Goal: Task Accomplishment & Management: Use online tool/utility

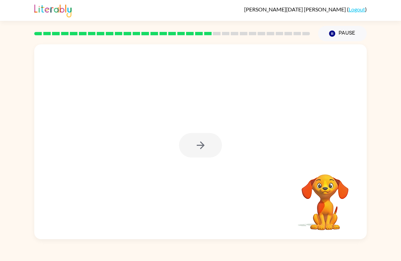
click at [217, 141] on div at bounding box center [200, 145] width 43 height 24
click at [204, 142] on icon "button" at bounding box center [201, 145] width 12 height 12
click at [204, 143] on div at bounding box center [200, 102] width 332 height 116
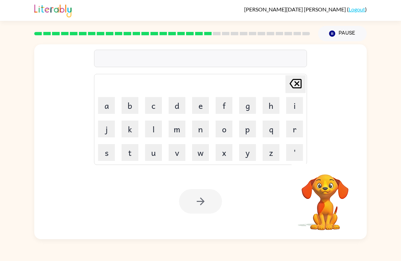
click at [216, 108] on button "f" at bounding box center [223, 105] width 17 height 17
click at [227, 127] on button "o" at bounding box center [223, 128] width 17 height 17
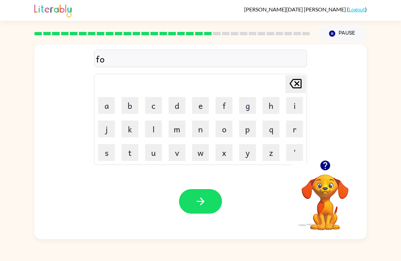
click at [148, 136] on button "l" at bounding box center [153, 128] width 17 height 17
click at [148, 135] on button "l" at bounding box center [153, 128] width 17 height 17
click at [230, 129] on button "o" at bounding box center [223, 128] width 17 height 17
click at [153, 149] on button "u" at bounding box center [153, 152] width 17 height 17
click at [201, 151] on button "w" at bounding box center [200, 152] width 17 height 17
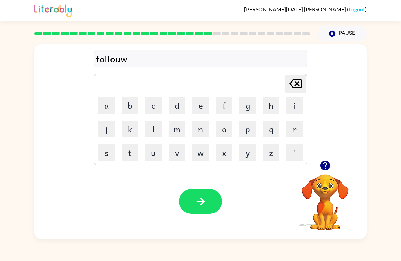
click at [302, 83] on icon "[PERSON_NAME] last character input" at bounding box center [295, 83] width 16 height 16
click at [176, 100] on button "d" at bounding box center [176, 105] width 17 height 17
click at [299, 83] on icon "[PERSON_NAME] last character input" at bounding box center [295, 83] width 16 height 16
click at [176, 104] on button "d" at bounding box center [176, 105] width 17 height 17
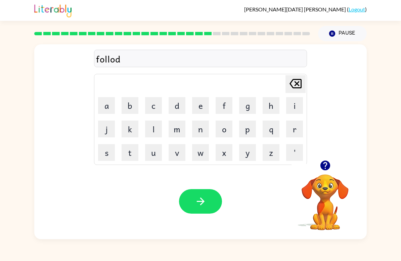
click at [293, 77] on icon "[PERSON_NAME] last character input" at bounding box center [295, 83] width 16 height 16
click at [296, 79] on icon "[PERSON_NAME] last character input" at bounding box center [295, 83] width 16 height 16
click at [301, 78] on icon "[PERSON_NAME] last character input" at bounding box center [295, 83] width 16 height 16
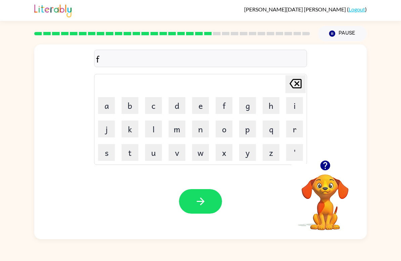
click at [159, 147] on button "u" at bounding box center [153, 152] width 17 height 17
click at [224, 129] on button "o" at bounding box center [223, 128] width 17 height 17
click at [296, 85] on icon at bounding box center [295, 83] width 12 height 9
click at [152, 128] on button "l" at bounding box center [153, 128] width 17 height 17
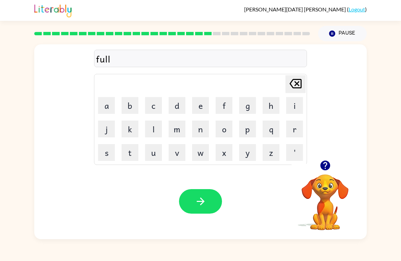
click at [183, 103] on button "d" at bounding box center [176, 105] width 17 height 17
click at [215, 197] on button "button" at bounding box center [200, 201] width 43 height 24
click at [157, 108] on button "c" at bounding box center [153, 105] width 17 height 17
click at [289, 109] on button "i" at bounding box center [294, 105] width 17 height 17
click at [200, 106] on button "e" at bounding box center [200, 105] width 17 height 17
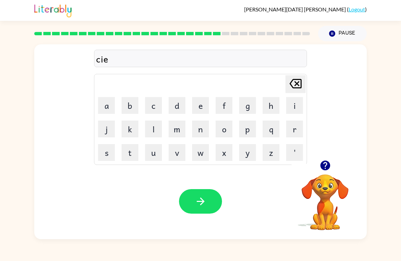
click at [200, 125] on button "n" at bounding box center [200, 128] width 17 height 17
click at [135, 155] on button "t" at bounding box center [129, 152] width 17 height 17
click at [292, 102] on button "i" at bounding box center [294, 105] width 17 height 17
click at [246, 131] on button "p" at bounding box center [247, 128] width 17 height 17
click at [295, 107] on button "i" at bounding box center [294, 105] width 17 height 17
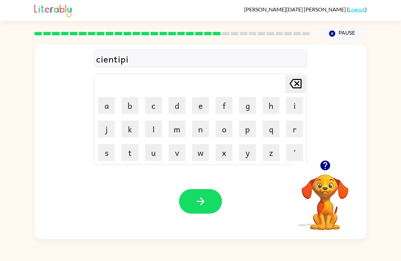
click at [205, 204] on icon "button" at bounding box center [201, 201] width 12 height 12
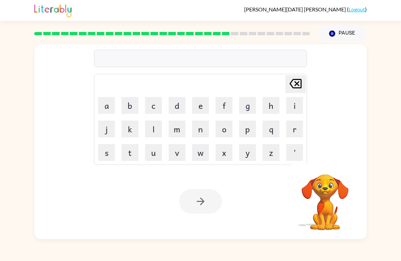
click at [105, 156] on button "s" at bounding box center [106, 152] width 17 height 17
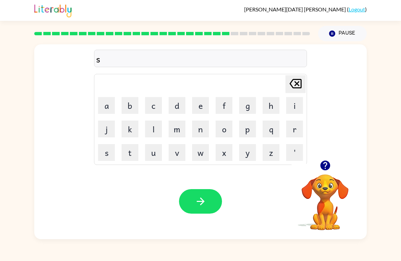
click at [159, 148] on button "u" at bounding box center [153, 152] width 17 height 17
click at [105, 151] on button "s" at bounding box center [106, 152] width 17 height 17
click at [120, 158] on td "t" at bounding box center [129, 152] width 23 height 23
click at [130, 154] on button "t" at bounding box center [129, 152] width 17 height 17
click at [107, 108] on button "a" at bounding box center [106, 105] width 17 height 17
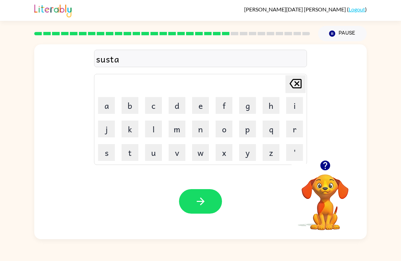
click at [293, 107] on button "i" at bounding box center [294, 105] width 17 height 17
click at [204, 203] on icon "button" at bounding box center [201, 201] width 12 height 12
click at [323, 169] on icon "button" at bounding box center [325, 165] width 10 height 10
click at [232, 101] on button "f" at bounding box center [223, 105] width 17 height 17
click at [223, 123] on button "o" at bounding box center [223, 128] width 17 height 17
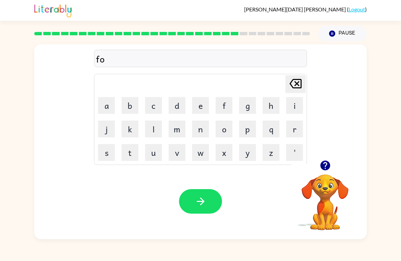
click at [327, 170] on icon "button" at bounding box center [325, 165] width 12 height 12
click at [293, 132] on button "r" at bounding box center [294, 128] width 17 height 17
click at [203, 157] on button "w" at bounding box center [200, 152] width 17 height 17
click at [225, 128] on button "o" at bounding box center [223, 128] width 17 height 17
click at [327, 156] on div "forwo [PERSON_NAME] last character input a b c d e f g h i j k l m n o p q r s …" at bounding box center [200, 102] width 332 height 116
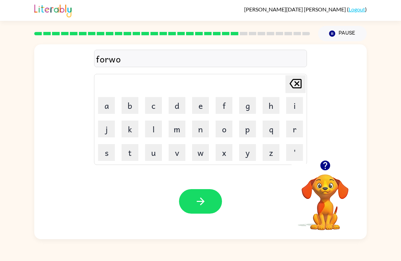
click at [324, 165] on icon "button" at bounding box center [325, 165] width 10 height 10
click at [292, 132] on button "r" at bounding box center [294, 128] width 17 height 17
click at [178, 110] on button "d" at bounding box center [176, 105] width 17 height 17
click at [207, 199] on button "button" at bounding box center [200, 201] width 43 height 24
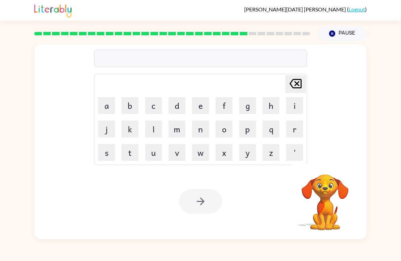
click at [298, 121] on button "r" at bounding box center [294, 128] width 17 height 17
click at [200, 111] on button "e" at bounding box center [200, 105] width 17 height 17
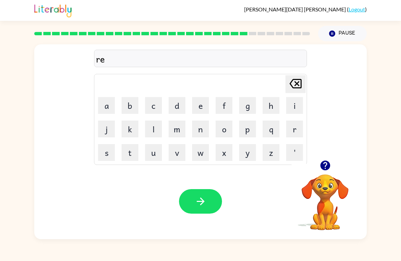
click at [292, 105] on button "i" at bounding box center [294, 105] width 17 height 17
click at [131, 153] on button "t" at bounding box center [129, 152] width 17 height 17
click at [202, 108] on button "e" at bounding box center [200, 105] width 17 height 17
click at [232, 145] on button "x" at bounding box center [223, 152] width 17 height 17
click at [297, 87] on icon "[PERSON_NAME] last character input" at bounding box center [295, 83] width 16 height 16
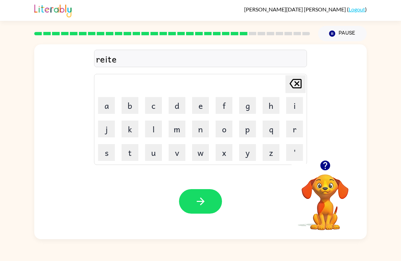
click at [181, 105] on button "d" at bounding box center [176, 105] width 17 height 17
click at [206, 202] on icon "button" at bounding box center [201, 201] width 12 height 12
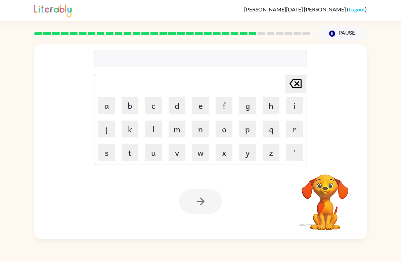
click at [245, 105] on button "g" at bounding box center [247, 105] width 17 height 17
click at [227, 129] on button "o" at bounding box center [223, 128] width 17 height 17
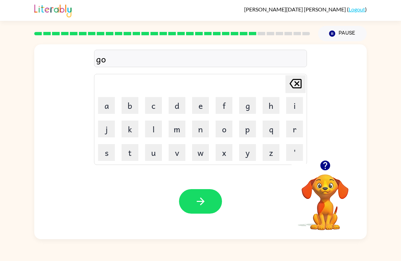
click at [135, 105] on button "b" at bounding box center [129, 105] width 17 height 17
click at [153, 131] on button "l" at bounding box center [153, 128] width 17 height 17
click at [301, 105] on button "i" at bounding box center [294, 105] width 17 height 17
click at [201, 128] on button "n" at bounding box center [200, 128] width 17 height 17
click at [209, 203] on button "button" at bounding box center [200, 201] width 43 height 24
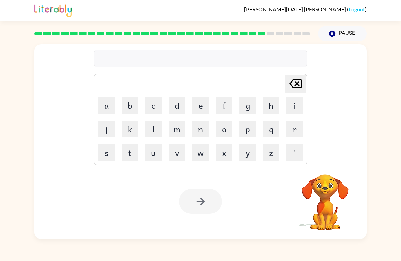
click at [160, 132] on button "l" at bounding box center [153, 128] width 17 height 17
click at [155, 151] on button "u" at bounding box center [153, 152] width 17 height 17
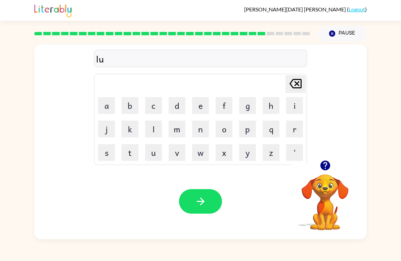
click at [174, 131] on button "m" at bounding box center [176, 128] width 17 height 17
click at [127, 107] on button "b" at bounding box center [129, 105] width 17 height 17
click at [201, 107] on button "e" at bounding box center [200, 105] width 17 height 17
click at [293, 128] on button "r" at bounding box center [294, 128] width 17 height 17
click at [245, 107] on button "g" at bounding box center [247, 105] width 17 height 17
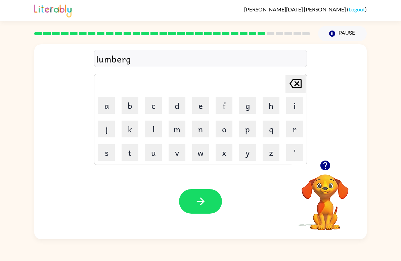
click at [107, 108] on button "a" at bounding box center [106, 105] width 17 height 17
click at [146, 108] on button "c" at bounding box center [153, 105] width 17 height 17
click at [130, 156] on button "t" at bounding box center [129, 152] width 17 height 17
click at [199, 197] on icon "button" at bounding box center [201, 201] width 12 height 12
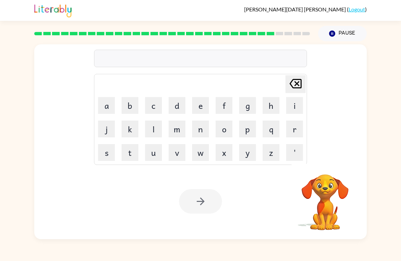
click at [247, 132] on button "p" at bounding box center [247, 128] width 17 height 17
click at [288, 110] on button "i" at bounding box center [294, 105] width 17 height 17
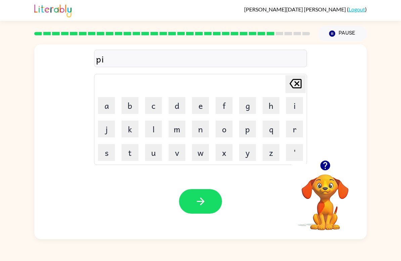
click at [292, 127] on button "r" at bounding box center [294, 128] width 17 height 17
click at [112, 150] on button "s" at bounding box center [106, 152] width 17 height 17
click at [209, 194] on button "button" at bounding box center [200, 201] width 43 height 24
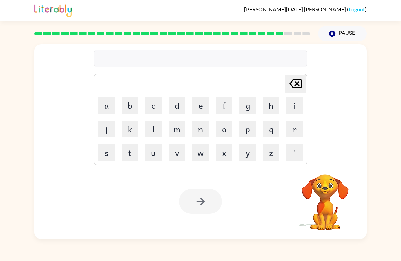
click at [127, 156] on button "t" at bounding box center [129, 152] width 17 height 17
click at [327, 162] on icon "button" at bounding box center [325, 165] width 10 height 10
click at [272, 104] on button "h" at bounding box center [270, 105] width 17 height 17
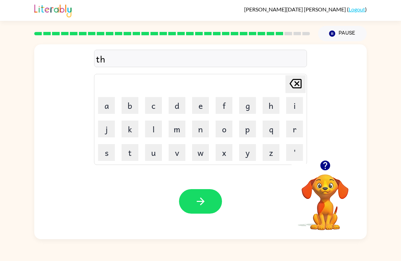
click at [319, 163] on icon "button" at bounding box center [325, 165] width 12 height 12
click at [200, 125] on button "n" at bounding box center [200, 128] width 17 height 17
click at [294, 83] on icon "[PERSON_NAME] last character input" at bounding box center [295, 83] width 16 height 16
click at [294, 107] on button "i" at bounding box center [294, 105] width 17 height 17
click at [202, 132] on button "n" at bounding box center [200, 128] width 17 height 17
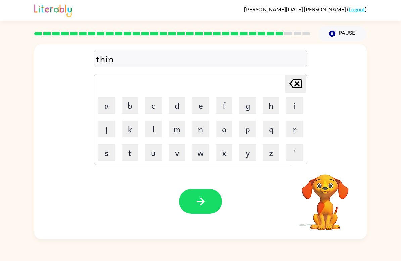
click at [210, 204] on button "button" at bounding box center [200, 201] width 43 height 24
click at [105, 151] on button "s" at bounding box center [106, 152] width 17 height 17
click at [224, 127] on button "o" at bounding box center [223, 128] width 17 height 17
click at [301, 82] on icon at bounding box center [295, 83] width 12 height 9
click at [149, 154] on button "u" at bounding box center [153, 152] width 17 height 17
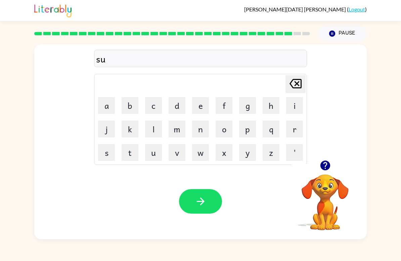
click at [130, 108] on button "b" at bounding box center [129, 105] width 17 height 17
click at [201, 104] on button "e" at bounding box center [200, 105] width 17 height 17
click at [298, 126] on button "r" at bounding box center [294, 128] width 17 height 17
click at [204, 154] on button "w" at bounding box center [200, 152] width 17 height 17
click at [325, 170] on icon "button" at bounding box center [325, 165] width 10 height 10
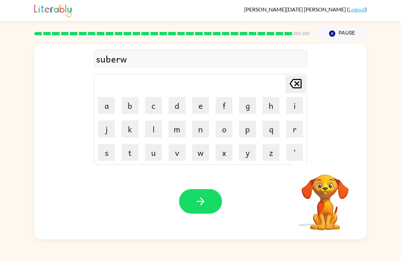
click at [207, 104] on button "e" at bounding box center [200, 105] width 17 height 17
click at [157, 126] on button "l" at bounding box center [153, 128] width 17 height 17
click at [299, 82] on icon at bounding box center [295, 83] width 12 height 9
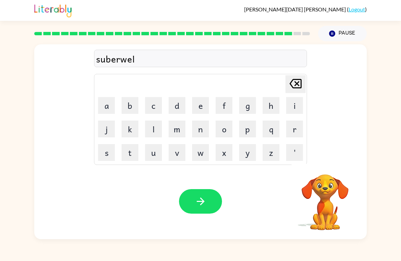
click at [299, 85] on icon "[PERSON_NAME] last character input" at bounding box center [295, 83] width 16 height 16
click at [200, 105] on button "e" at bounding box center [200, 105] width 17 height 17
click at [321, 167] on icon "button" at bounding box center [325, 165] width 10 height 10
click at [294, 81] on icon "[PERSON_NAME] last character input" at bounding box center [295, 83] width 16 height 16
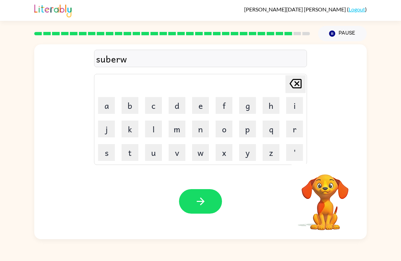
click at [297, 85] on icon at bounding box center [295, 83] width 12 height 9
click at [302, 85] on icon "[PERSON_NAME] last character input" at bounding box center [295, 83] width 16 height 16
click at [285, 106] on td "i" at bounding box center [294, 105] width 23 height 23
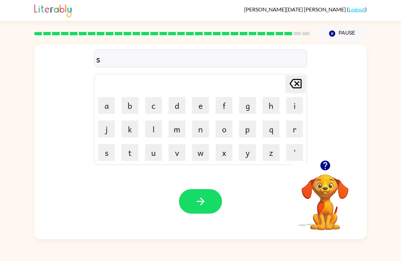
click at [154, 133] on button "l" at bounding box center [153, 128] width 17 height 17
click at [292, 77] on icon "[PERSON_NAME] last character input" at bounding box center [295, 83] width 16 height 16
click at [296, 107] on button "i" at bounding box center [294, 105] width 17 height 17
click at [161, 127] on button "l" at bounding box center [153, 128] width 17 height 17
click at [176, 154] on button "v" at bounding box center [176, 152] width 17 height 17
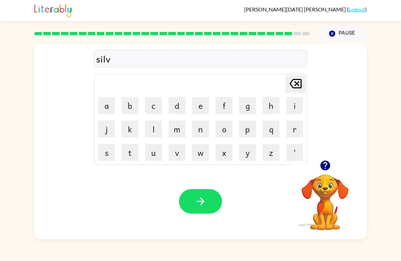
click at [198, 107] on button "e" at bounding box center [200, 105] width 17 height 17
click at [293, 126] on button "r" at bounding box center [294, 128] width 17 height 17
click at [326, 169] on icon "button" at bounding box center [325, 165] width 10 height 10
click at [199, 150] on button "w" at bounding box center [200, 152] width 17 height 17
click at [105, 108] on button "a" at bounding box center [106, 105] width 17 height 17
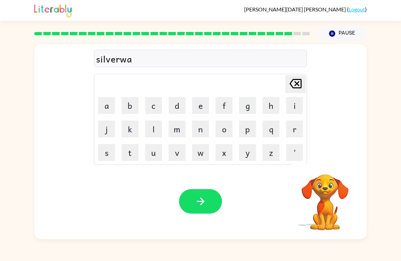
click at [294, 121] on button "r" at bounding box center [294, 128] width 17 height 17
click at [196, 103] on button "e" at bounding box center [200, 105] width 17 height 17
click at [214, 209] on button "button" at bounding box center [200, 201] width 43 height 24
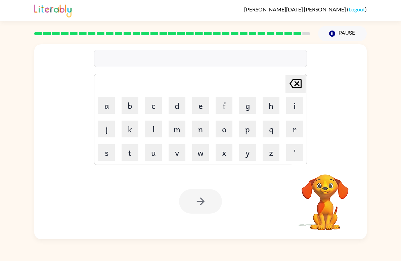
click at [154, 150] on button "u" at bounding box center [153, 152] width 17 height 17
click at [204, 130] on button "n" at bounding box center [200, 128] width 17 height 17
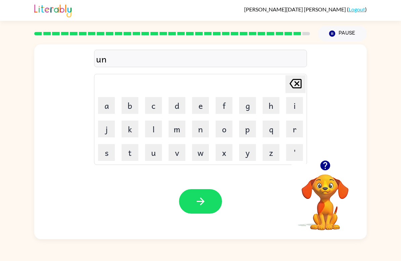
click at [330, 170] on icon "button" at bounding box center [325, 165] width 12 height 12
click at [112, 112] on button "a" at bounding box center [106, 105] width 17 height 17
click at [330, 169] on icon "button" at bounding box center [325, 165] width 12 height 12
click at [226, 105] on button "f" at bounding box center [223, 105] width 17 height 17
click at [294, 128] on button "r" at bounding box center [294, 128] width 17 height 17
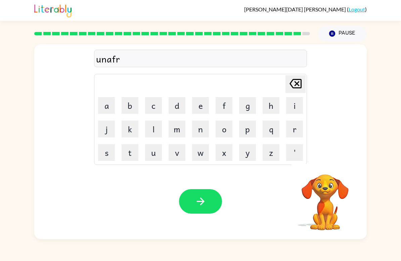
click at [294, 108] on button "i" at bounding box center [294, 105] width 17 height 17
click at [1, 27] on div "[PERSON_NAME][DATE] ( Logout ) Pause Pause unafri Delete Delete last character …" at bounding box center [200, 130] width 401 height 261
click at [169, 110] on button "d" at bounding box center [176, 105] width 17 height 17
click at [203, 111] on button "e" at bounding box center [200, 105] width 17 height 17
click at [205, 204] on icon "button" at bounding box center [201, 201] width 12 height 12
